Goal: Information Seeking & Learning: Learn about a topic

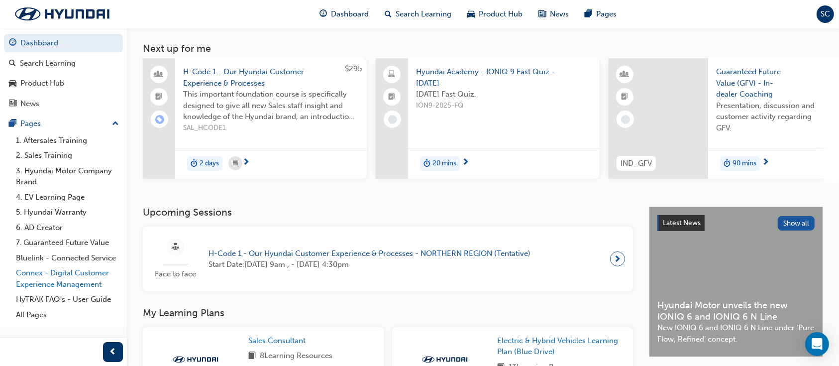
scroll to position [66, 0]
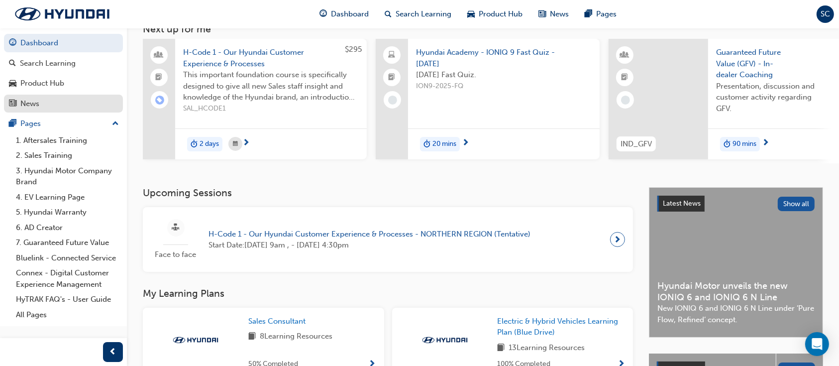
click at [60, 101] on div "News" at bounding box center [63, 104] width 109 height 12
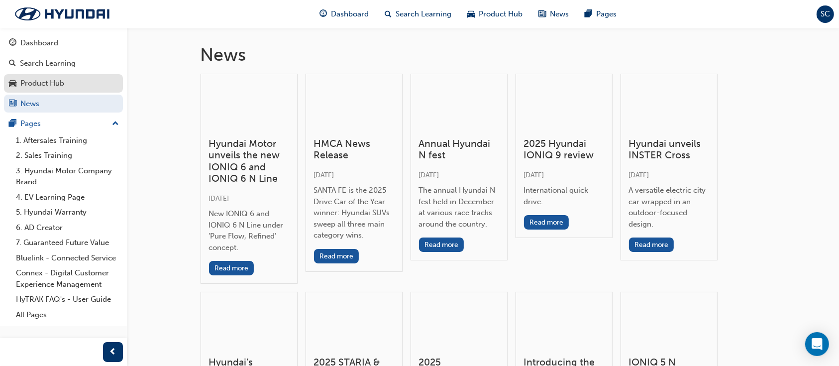
click at [60, 86] on div "Product Hub" at bounding box center [42, 83] width 44 height 11
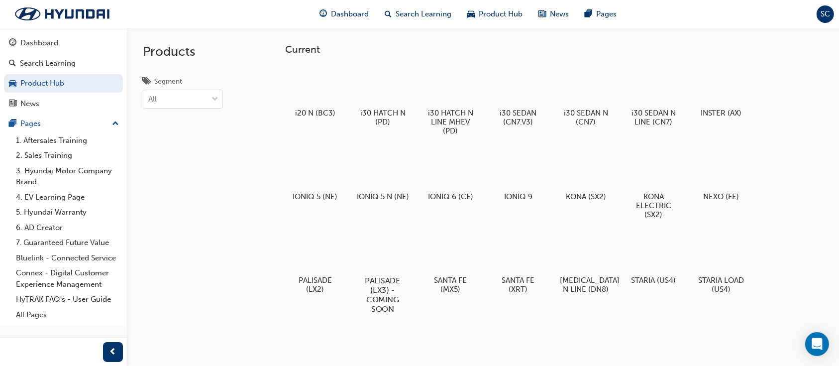
click at [397, 263] on div at bounding box center [382, 251] width 55 height 39
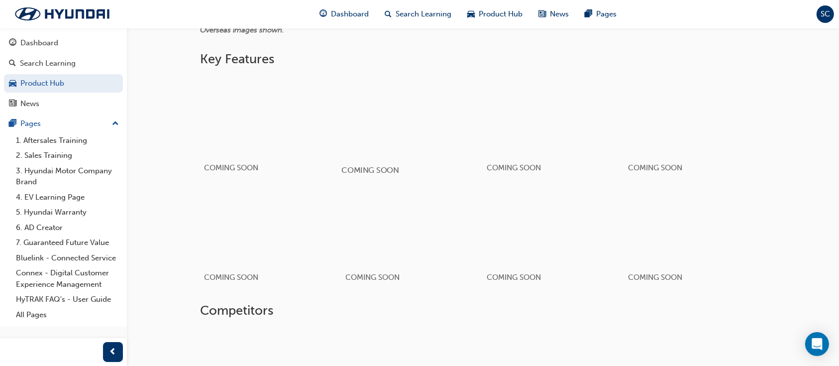
scroll to position [542, 0]
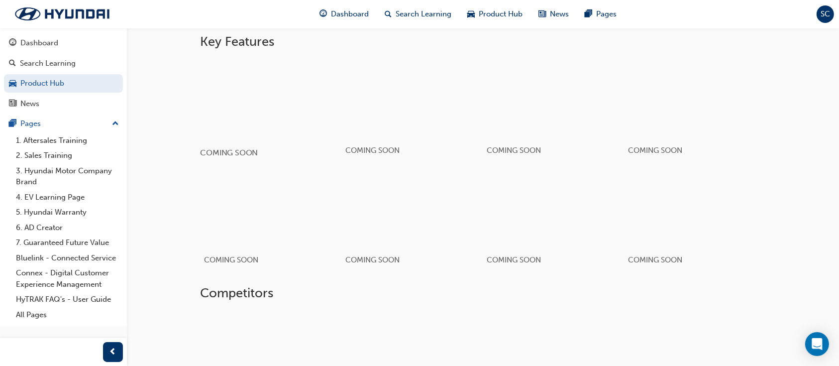
click at [295, 107] on div "button" at bounding box center [271, 98] width 142 height 80
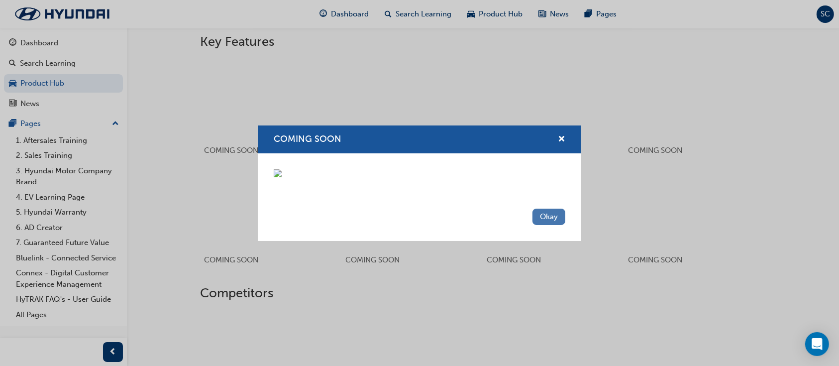
click at [553, 225] on button "Okay" at bounding box center [549, 217] width 33 height 16
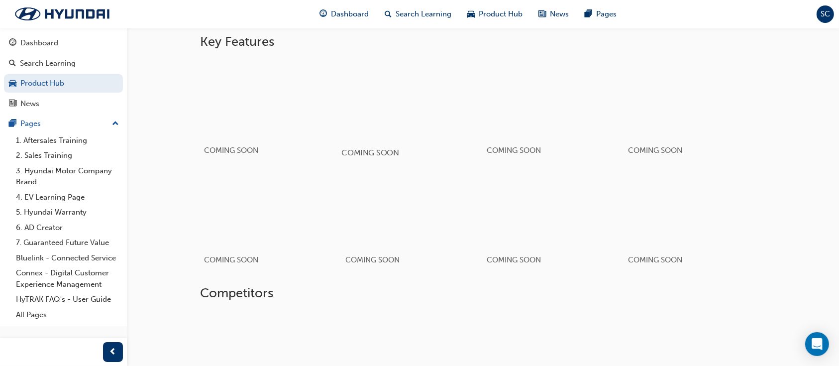
click at [433, 100] on div "button" at bounding box center [412, 98] width 142 height 80
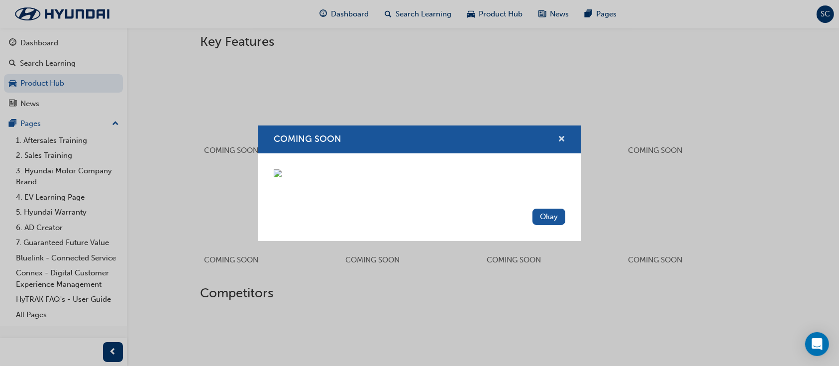
click at [559, 135] on span "cross-icon" at bounding box center [561, 139] width 7 height 9
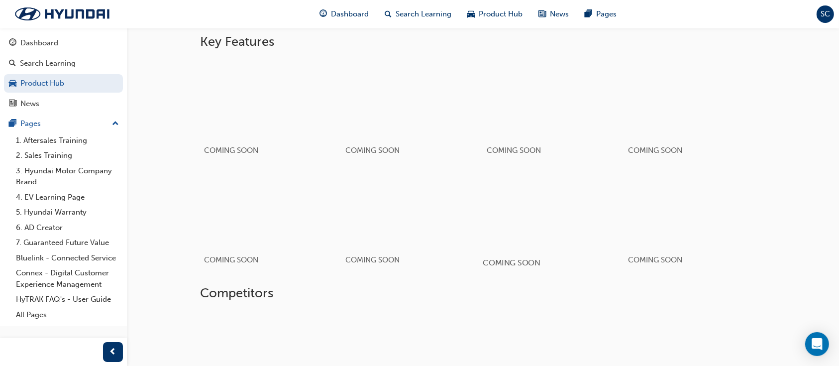
click at [565, 202] on div "button" at bounding box center [554, 208] width 142 height 80
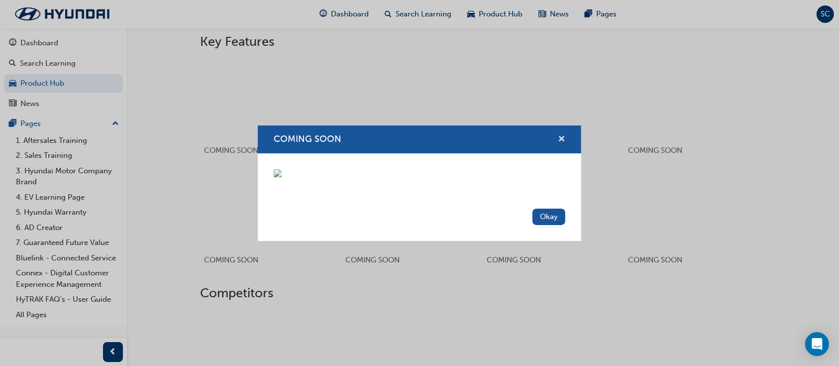
click at [562, 135] on span "cross-icon" at bounding box center [561, 139] width 7 height 9
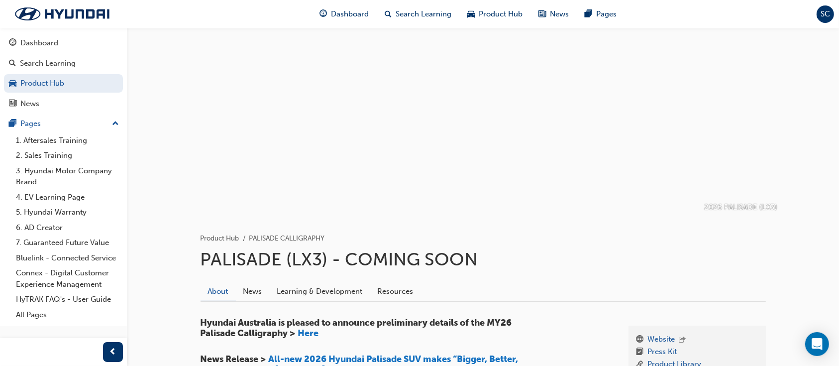
scroll to position [77, 0]
